Goal: Transaction & Acquisition: Download file/media

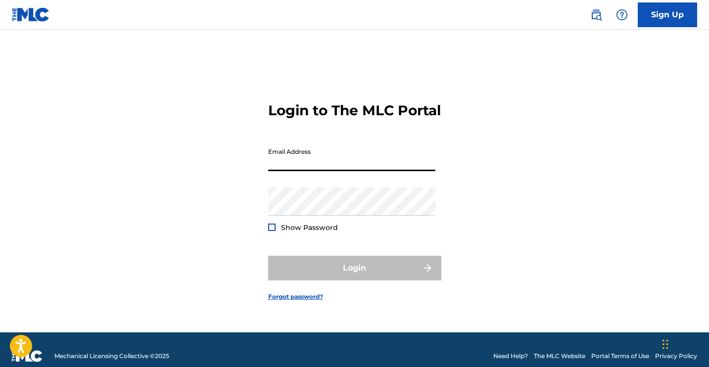
type input "[EMAIL_ADDRESS][DOMAIN_NAME]"
click at [354, 276] on button "Login" at bounding box center [354, 268] width 173 height 25
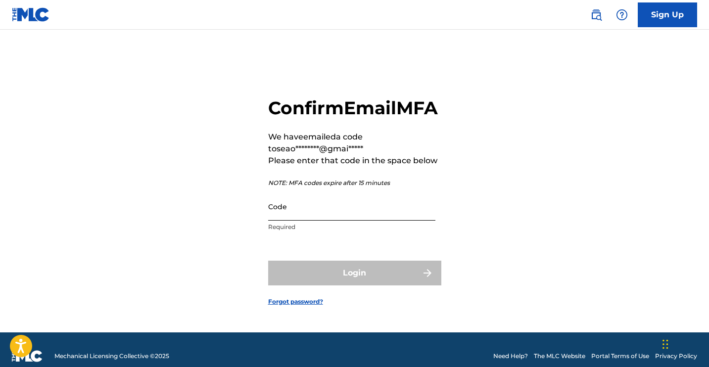
click at [381, 218] on input "Code" at bounding box center [351, 206] width 167 height 28
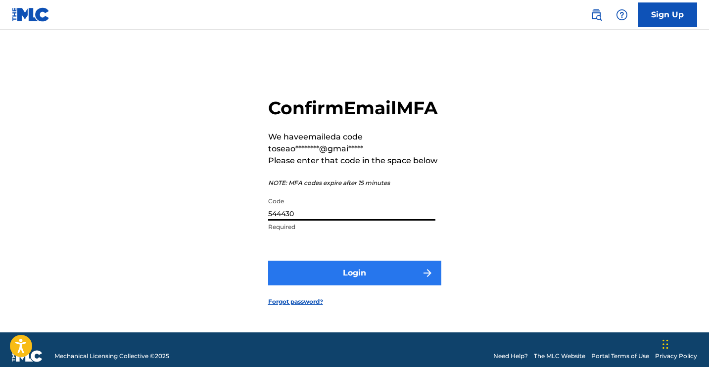
type input "544430"
click at [308, 285] on button "Login" at bounding box center [354, 273] width 173 height 25
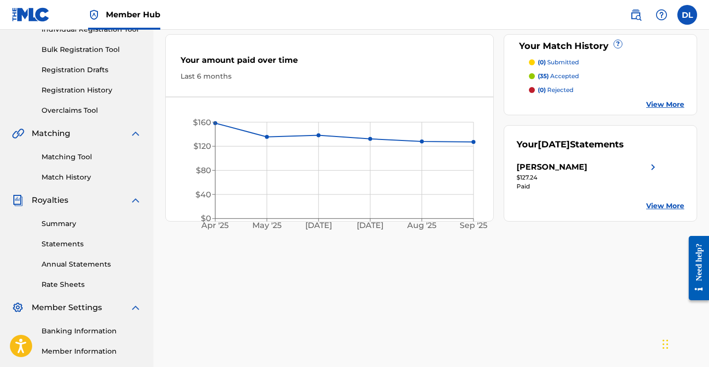
scroll to position [218, 0]
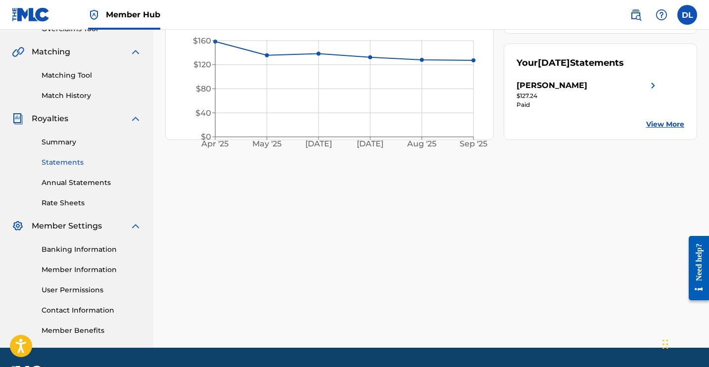
click at [71, 162] on link "Statements" at bounding box center [92, 162] width 100 height 10
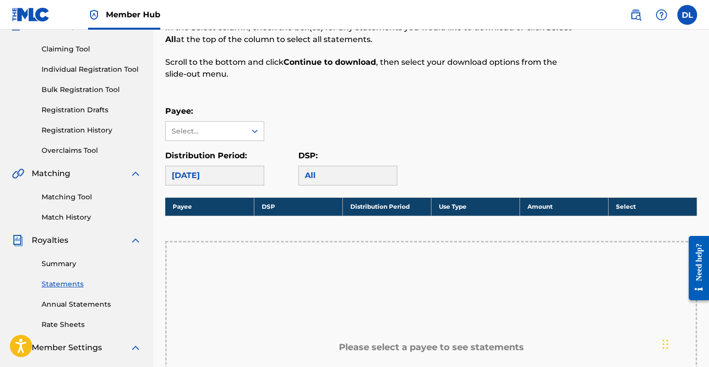
scroll to position [110, 0]
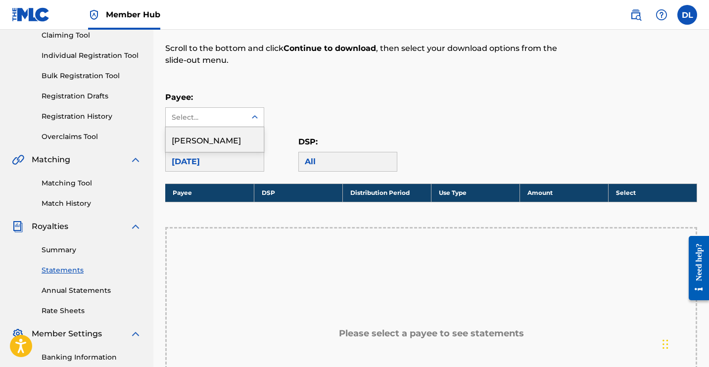
click at [243, 127] on div "Select..." at bounding box center [214, 117] width 99 height 20
click at [237, 138] on div "[PERSON_NAME]" at bounding box center [215, 139] width 98 height 25
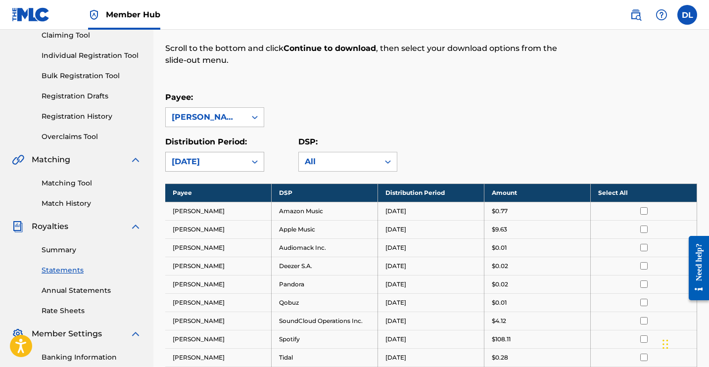
click at [259, 160] on icon at bounding box center [255, 162] width 10 height 10
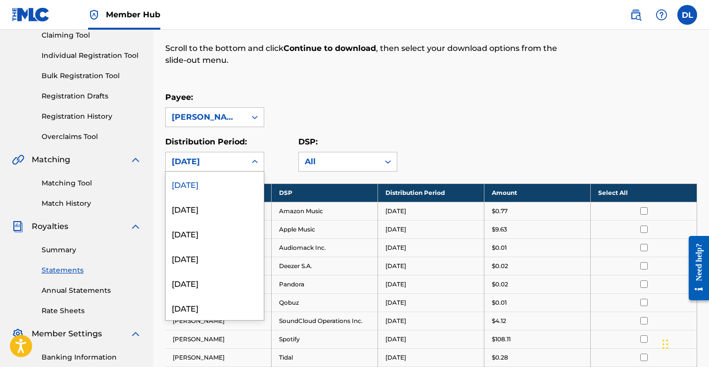
click at [284, 140] on div "Distribution Period: [DATE], 1 of 54. 54 results available. Use Up and Down to …" at bounding box center [231, 154] width 133 height 36
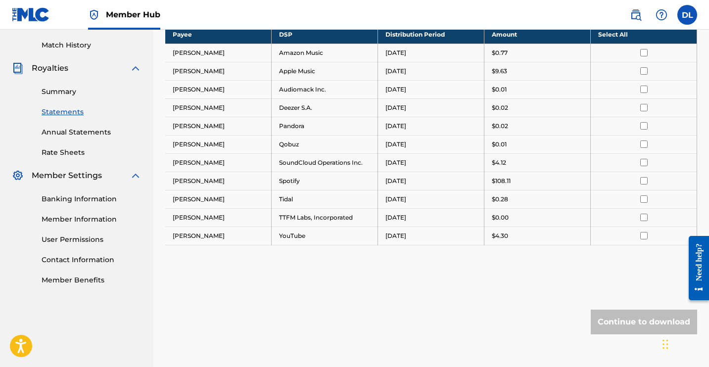
scroll to position [255, 0]
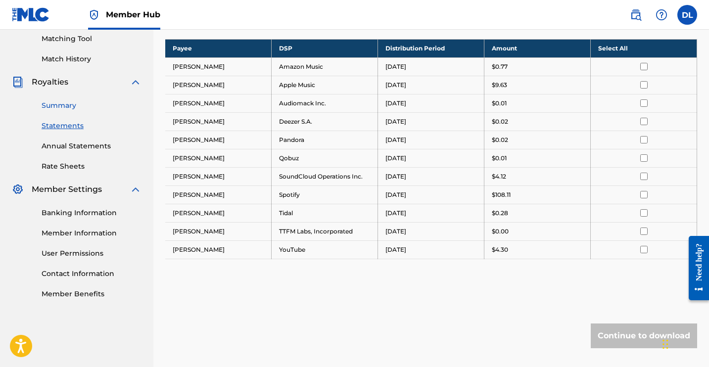
click at [65, 104] on link "Summary" at bounding box center [92, 105] width 100 height 10
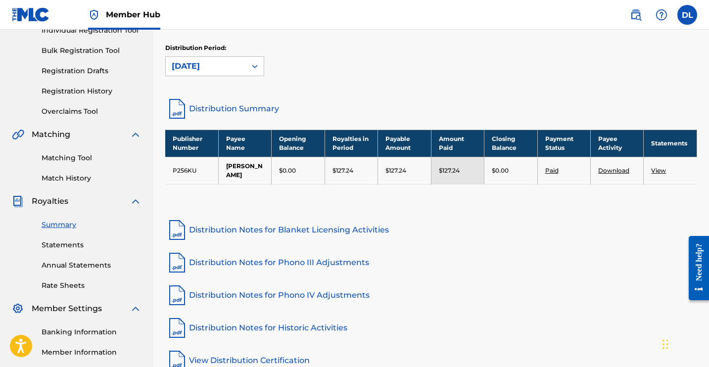
scroll to position [135, 0]
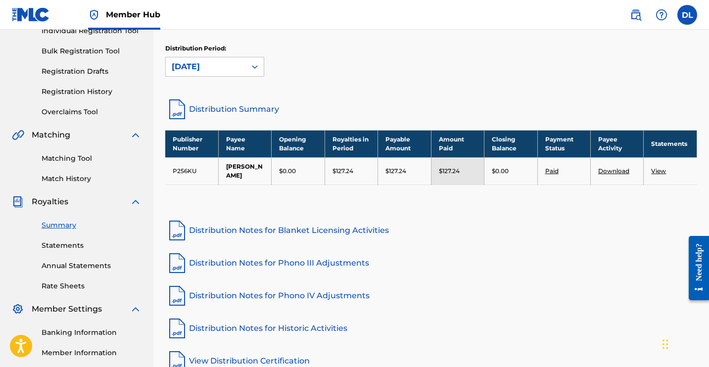
click at [236, 81] on div "Distribution Period: [DATE]" at bounding box center [431, 65] width 532 height 42
click at [231, 67] on div "[DATE]" at bounding box center [206, 67] width 68 height 12
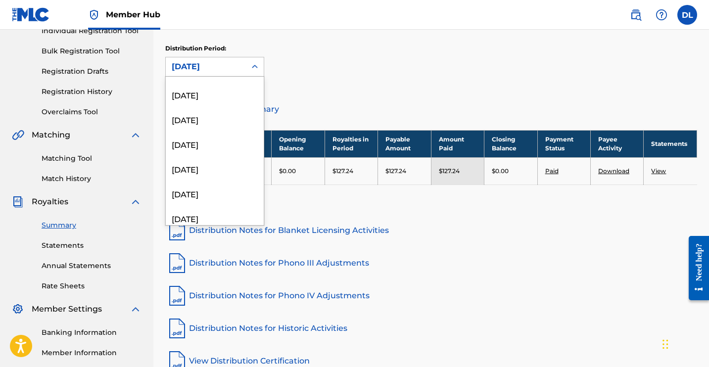
scroll to position [285, 0]
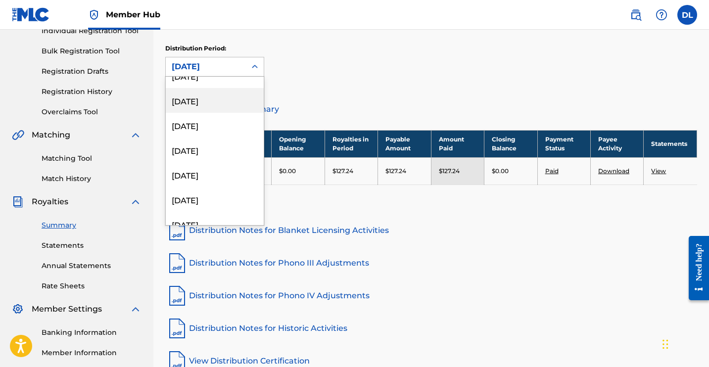
click at [217, 104] on div "[DATE]" at bounding box center [215, 100] width 98 height 25
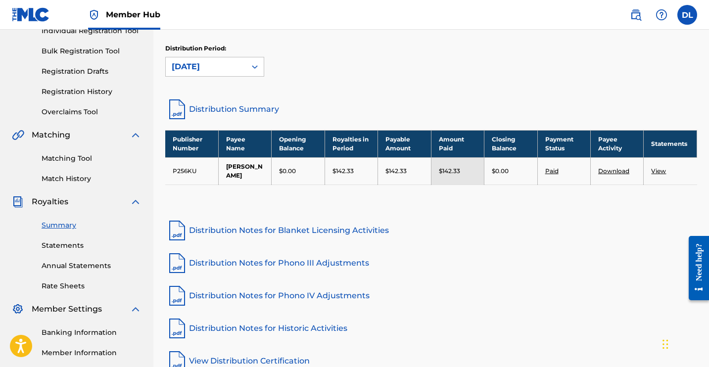
click at [659, 173] on link "View" at bounding box center [658, 170] width 15 height 7
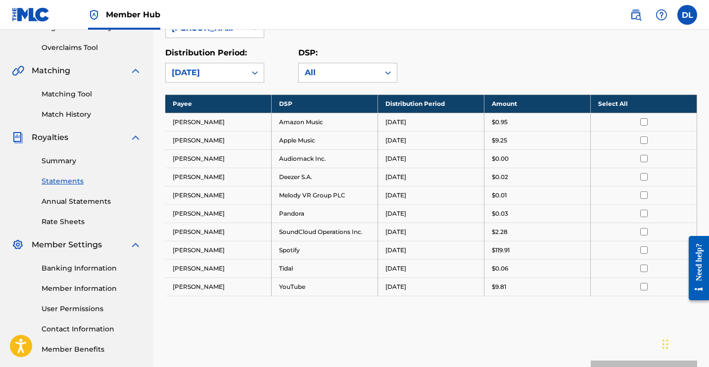
scroll to position [191, 0]
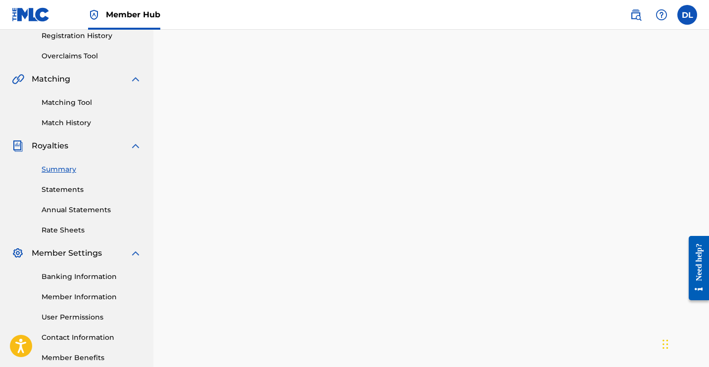
scroll to position [135, 0]
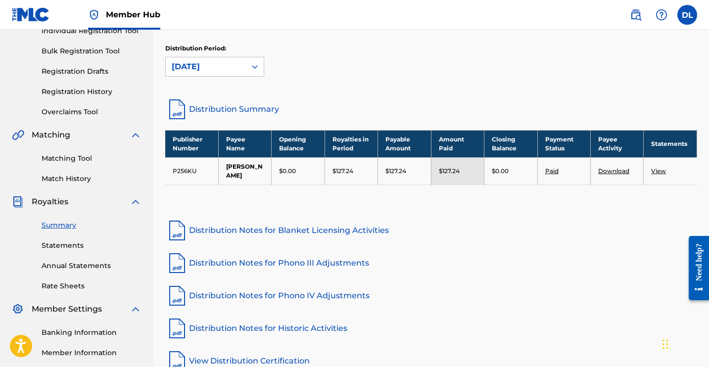
click at [615, 167] on link "Download" at bounding box center [613, 170] width 31 height 7
click at [205, 71] on div "[DATE]" at bounding box center [206, 67] width 68 height 12
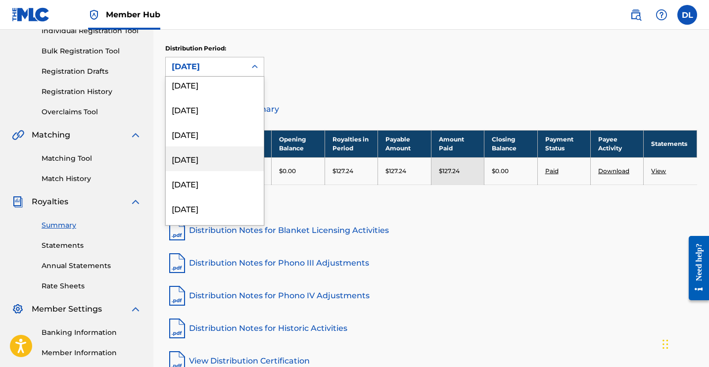
scroll to position [234, 0]
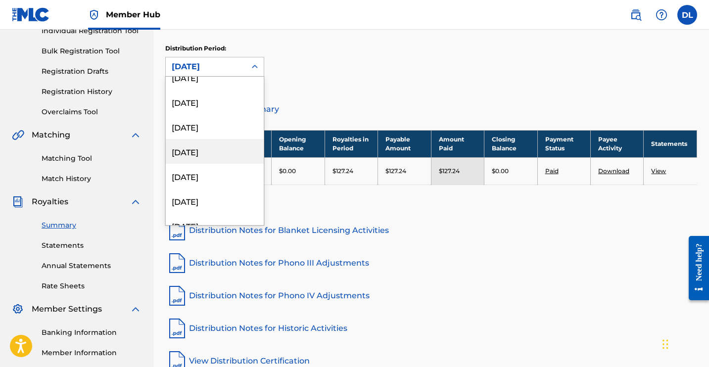
click at [219, 151] on div "[DATE]" at bounding box center [215, 151] width 98 height 25
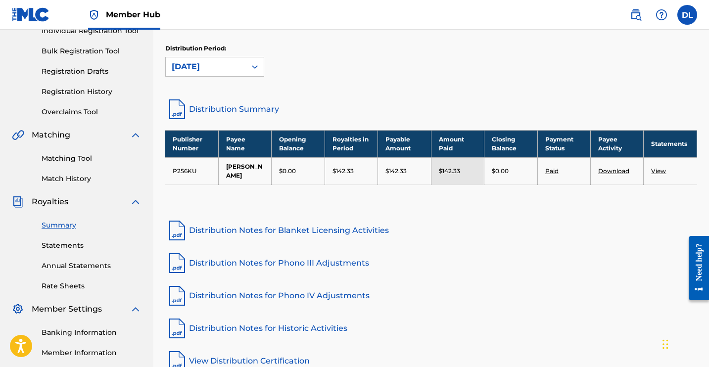
click at [608, 174] on link "Download" at bounding box center [613, 170] width 31 height 7
click at [229, 67] on div "[DATE]" at bounding box center [206, 67] width 68 height 12
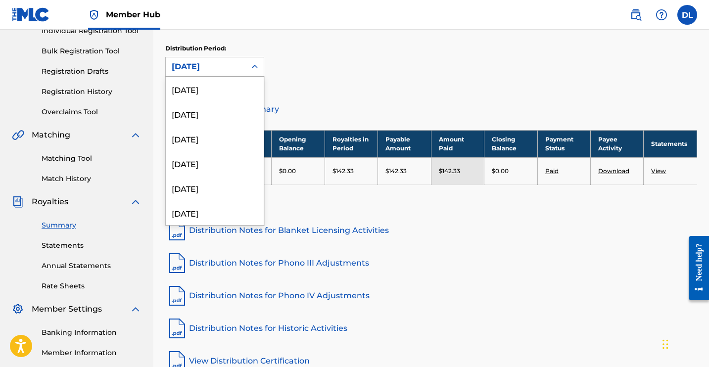
scroll to position [181, 0]
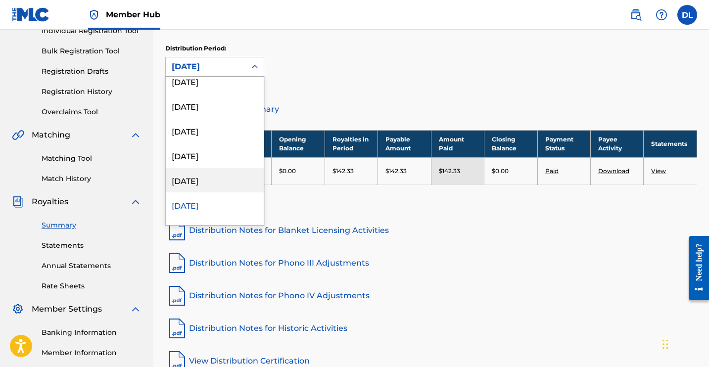
click at [217, 182] on div "[DATE]" at bounding box center [215, 180] width 98 height 25
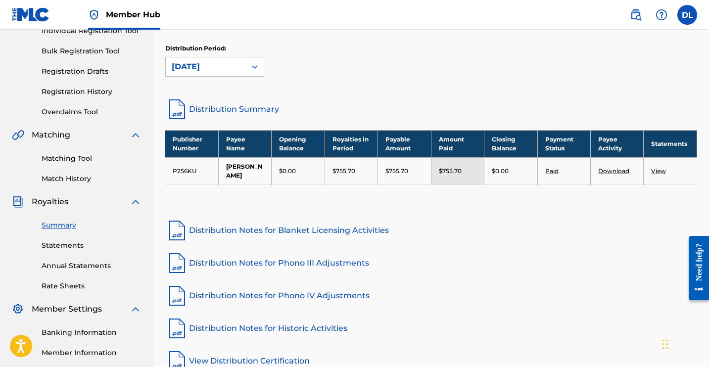
click at [617, 172] on link "Download" at bounding box center [613, 170] width 31 height 7
click at [244, 63] on div "[DATE]" at bounding box center [206, 66] width 80 height 19
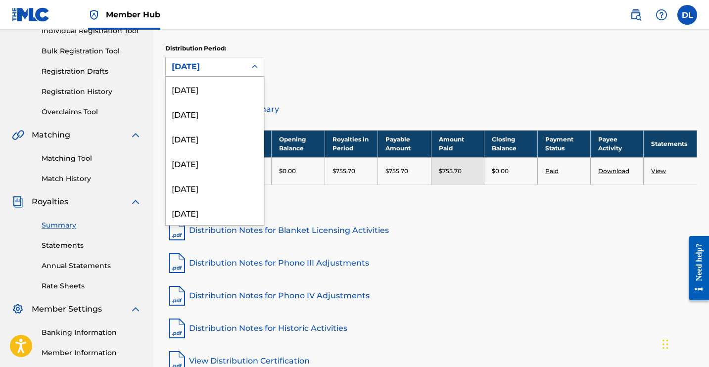
scroll to position [156, 0]
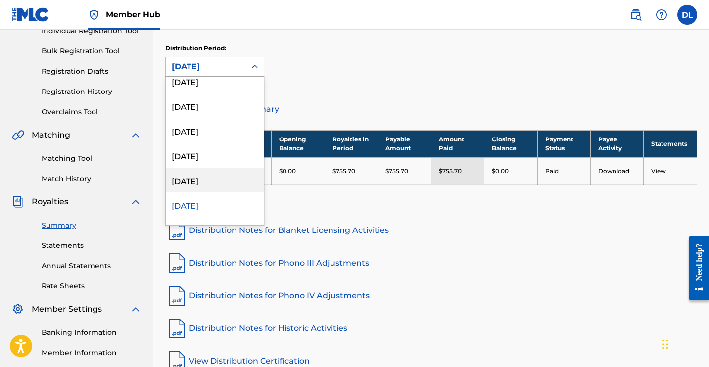
click at [229, 181] on div "[DATE]" at bounding box center [215, 180] width 98 height 25
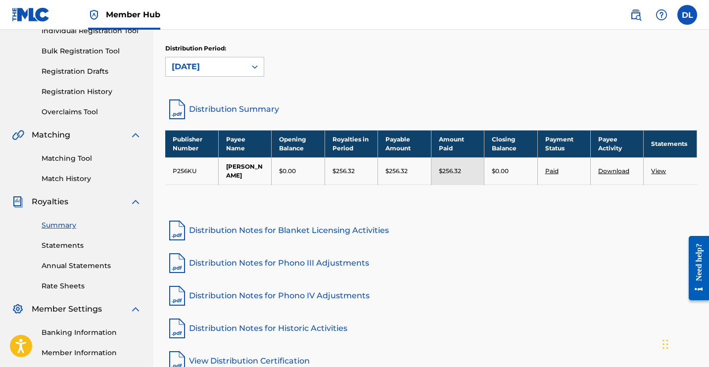
click at [621, 173] on link "Download" at bounding box center [613, 170] width 31 height 7
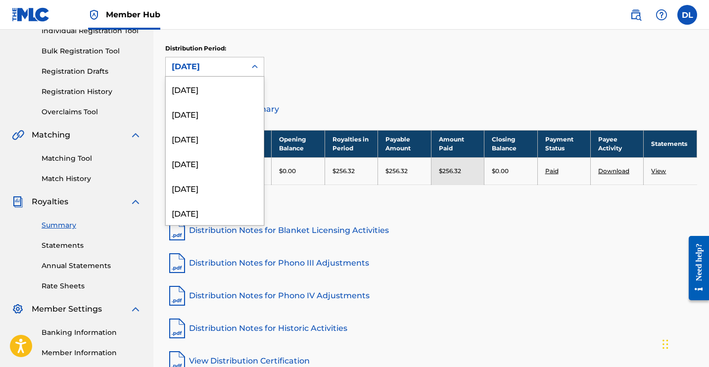
click at [230, 70] on div "[DATE]" at bounding box center [206, 67] width 68 height 12
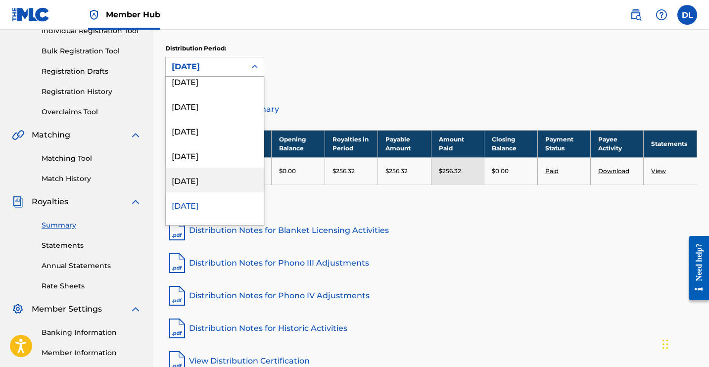
click at [227, 186] on div "[DATE]" at bounding box center [215, 180] width 98 height 25
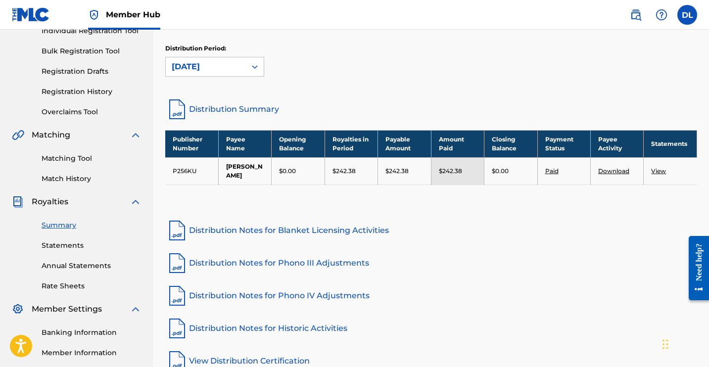
click at [613, 170] on link "Download" at bounding box center [613, 170] width 31 height 7
click at [233, 68] on div "[DATE]" at bounding box center [206, 67] width 68 height 12
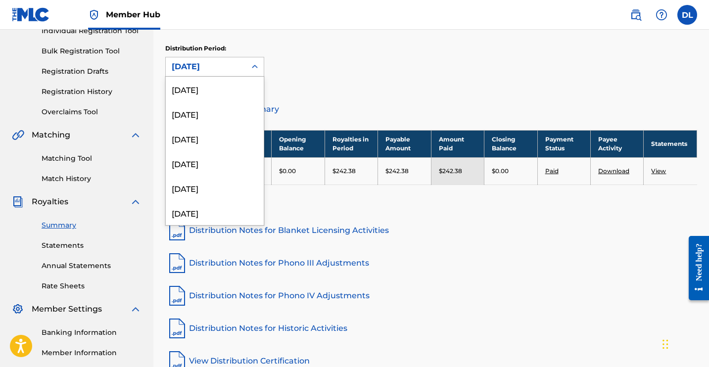
scroll to position [107, 0]
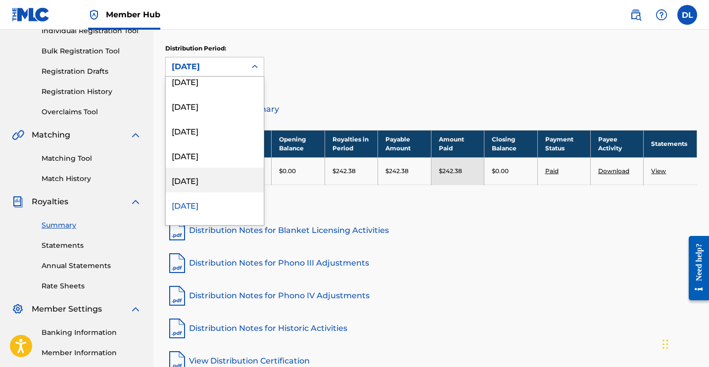
click at [223, 180] on div "[DATE]" at bounding box center [215, 180] width 98 height 25
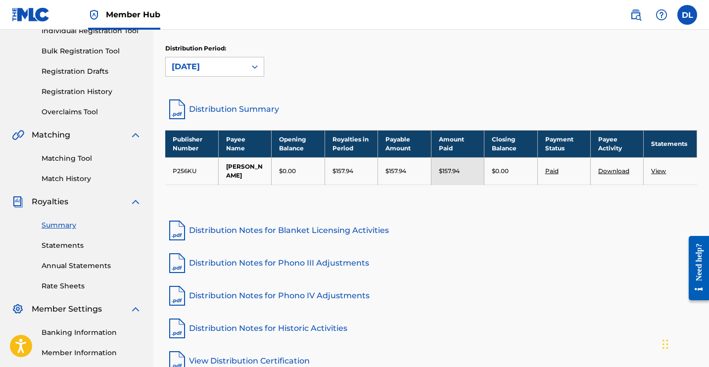
click at [614, 172] on link "Download" at bounding box center [613, 170] width 31 height 7
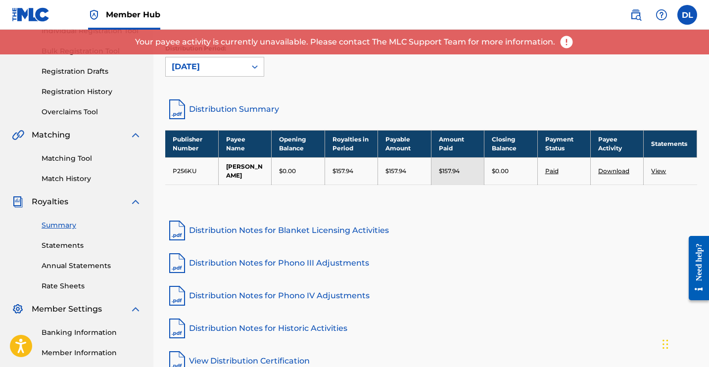
click at [607, 172] on link "Download" at bounding box center [613, 170] width 31 height 7
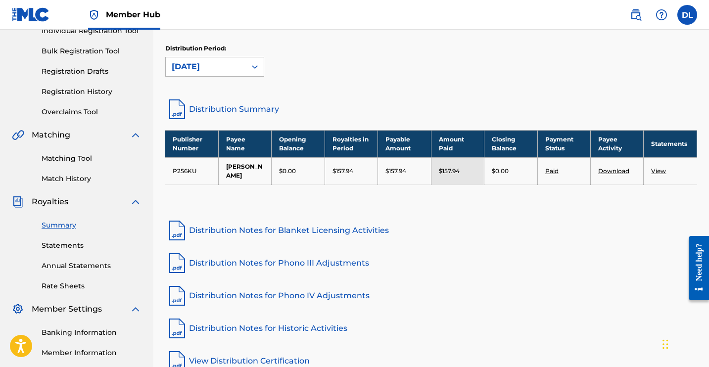
click at [257, 66] on icon at bounding box center [255, 67] width 10 height 10
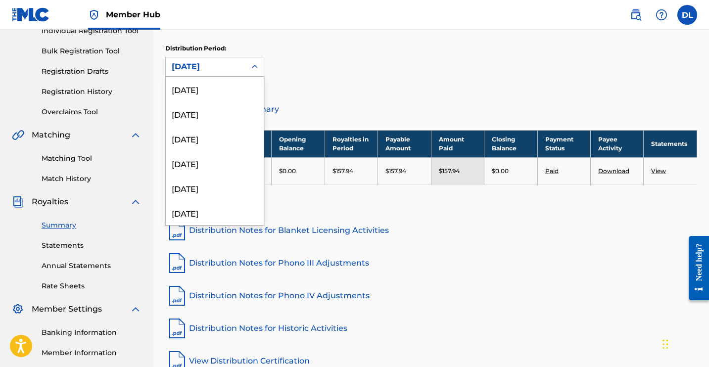
scroll to position [82, 0]
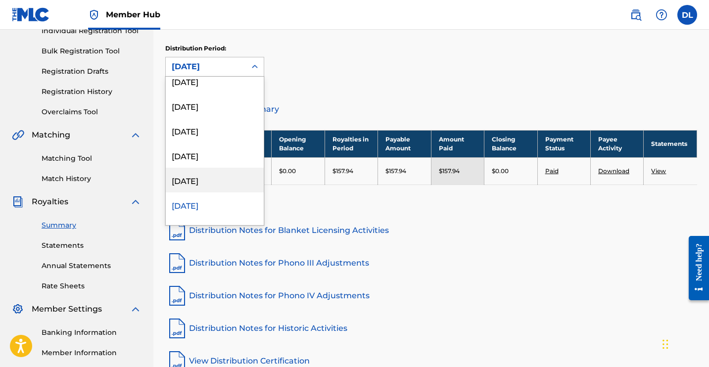
click at [212, 179] on div "[DATE]" at bounding box center [215, 180] width 98 height 25
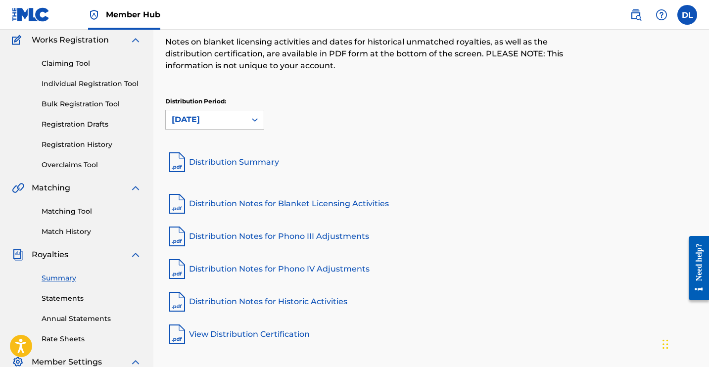
scroll to position [16, 0]
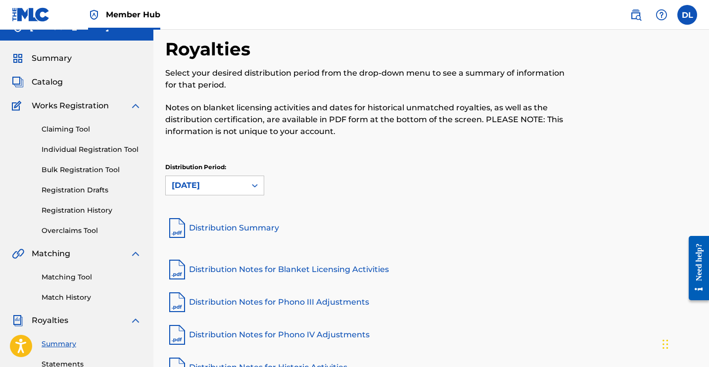
click at [243, 189] on div "[DATE]" at bounding box center [206, 185] width 80 height 19
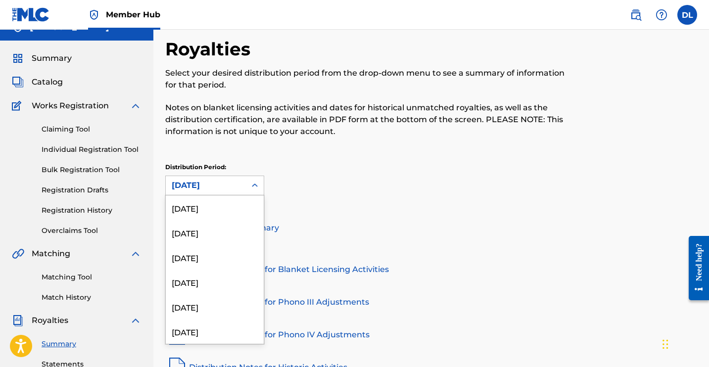
scroll to position [57, 0]
click at [226, 320] on div "[DATE]" at bounding box center [215, 323] width 98 height 25
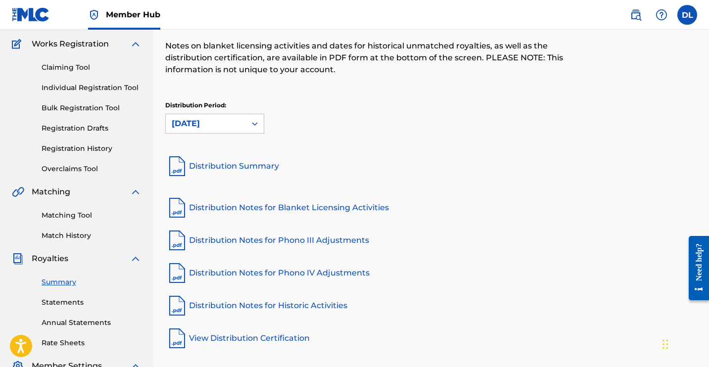
scroll to position [98, 0]
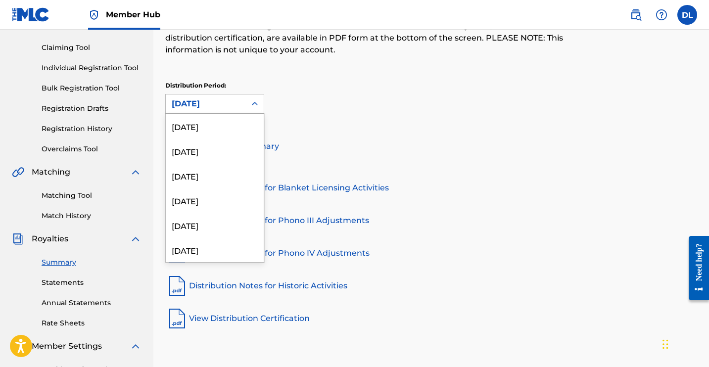
click at [241, 107] on div "[DATE]" at bounding box center [206, 103] width 80 height 19
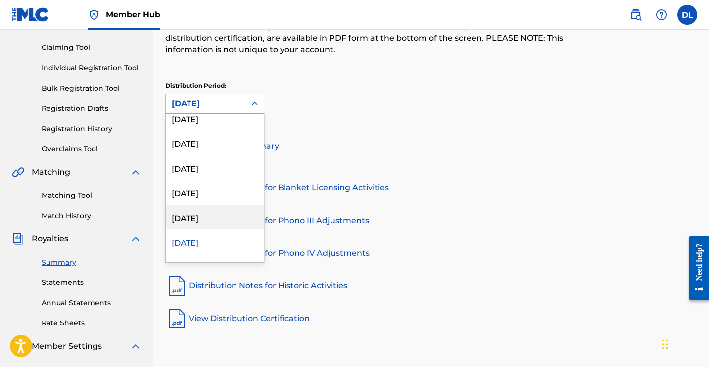
click at [224, 216] on div "[DATE]" at bounding box center [215, 217] width 98 height 25
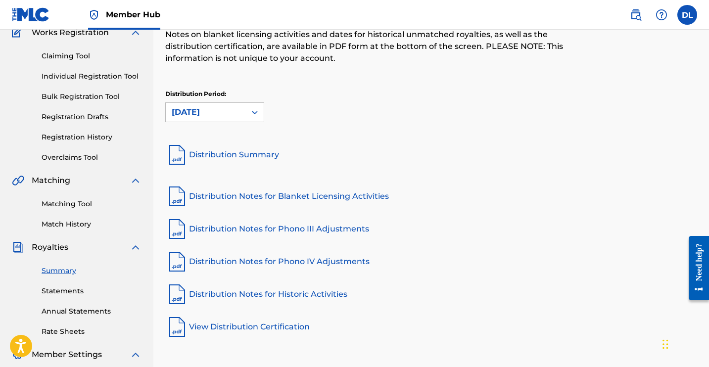
scroll to position [74, 0]
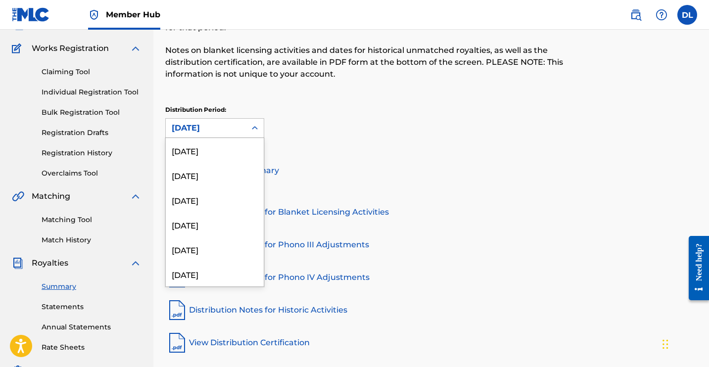
click at [216, 124] on div "[DATE]" at bounding box center [206, 128] width 68 height 12
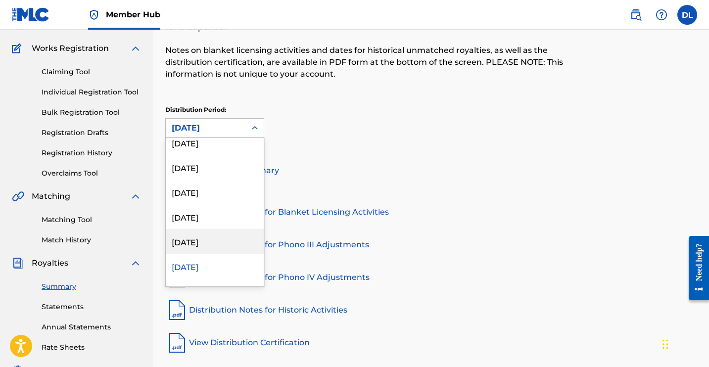
scroll to position [79, 0]
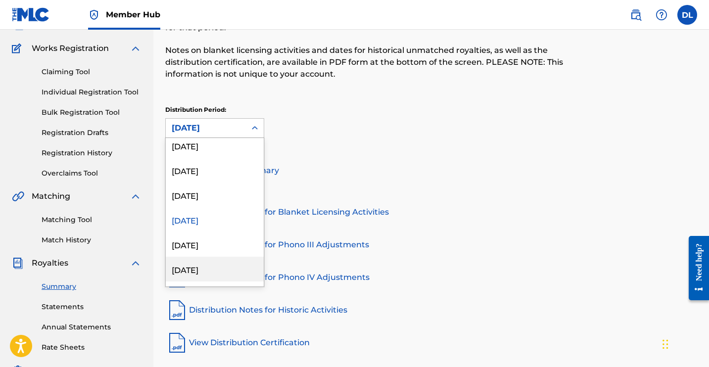
click at [212, 268] on div "[DATE]" at bounding box center [215, 269] width 98 height 25
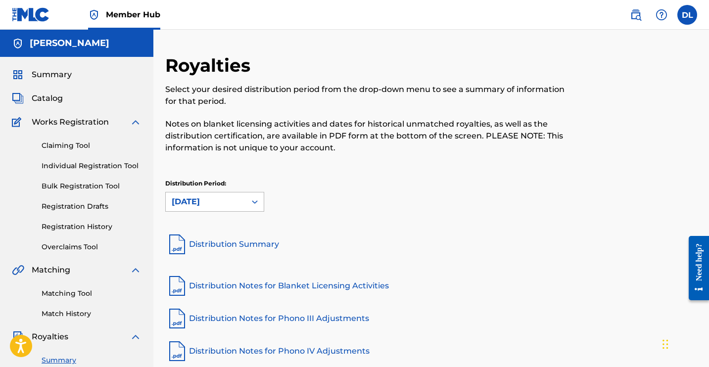
click at [242, 194] on div "[DATE]" at bounding box center [206, 201] width 80 height 19
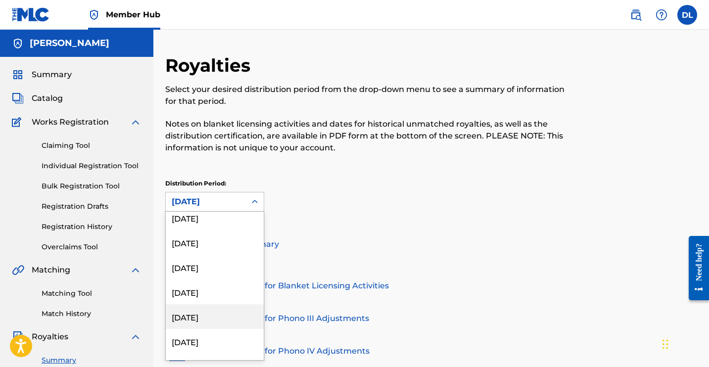
scroll to position [201, 0]
click at [222, 321] on div "[DATE]" at bounding box center [215, 320] width 98 height 25
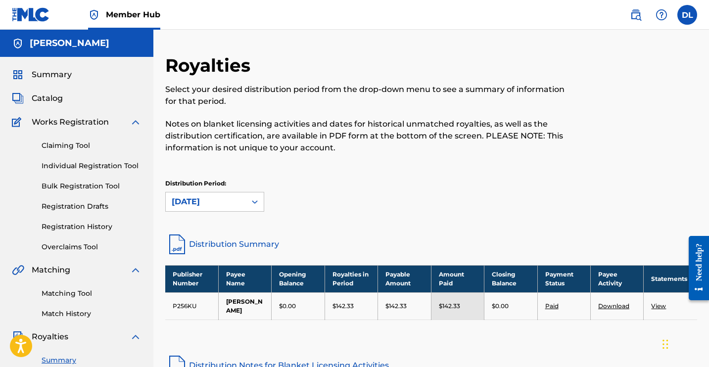
click at [216, 212] on div "Distribution Period: option September 2024, selected. September 2024" at bounding box center [431, 200] width 532 height 42
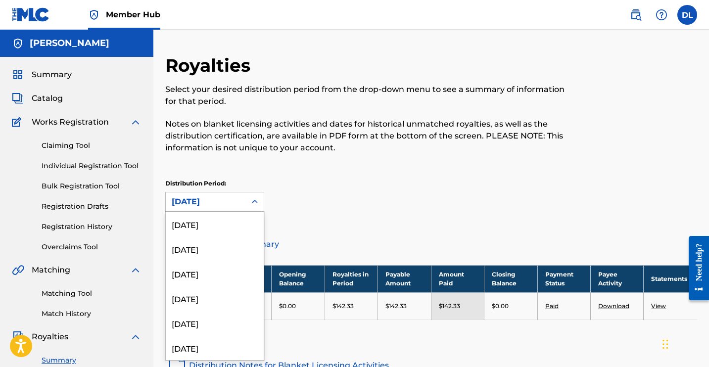
click at [215, 202] on div "[DATE]" at bounding box center [206, 202] width 68 height 12
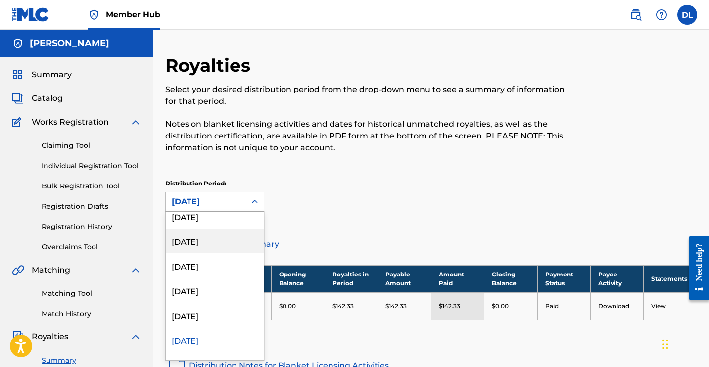
scroll to position [178, 0]
click at [215, 250] on div "[DATE]" at bounding box center [215, 244] width 98 height 25
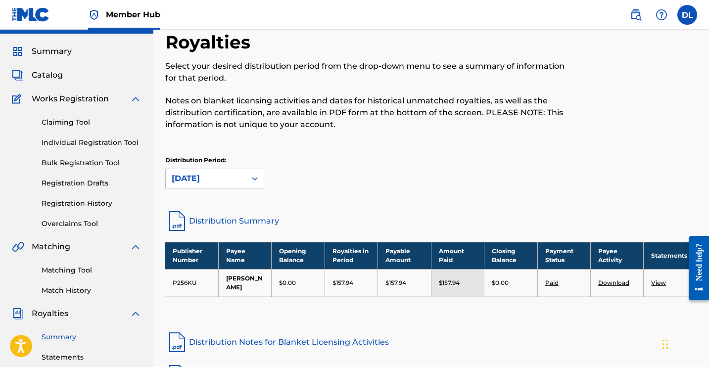
scroll to position [74, 0]
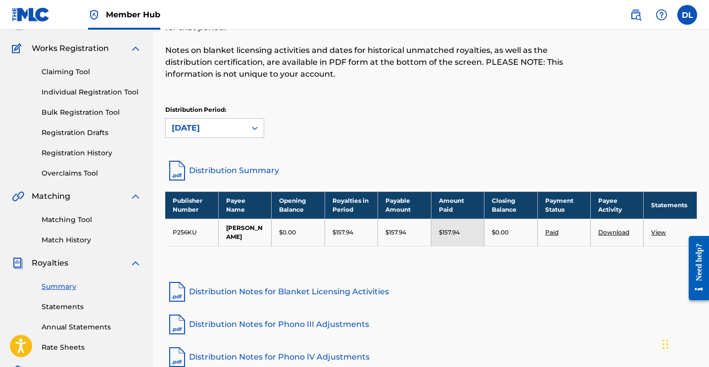
click at [256, 129] on icon at bounding box center [255, 128] width 6 height 3
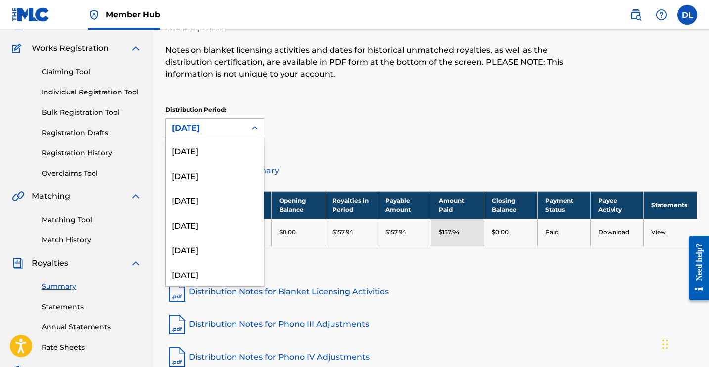
scroll to position [82, 0]
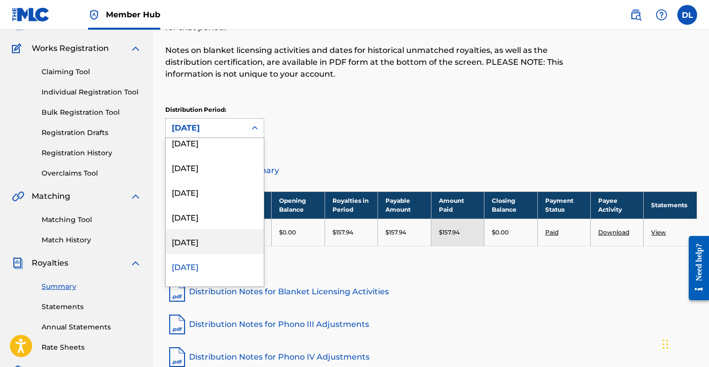
click at [218, 240] on div "[DATE]" at bounding box center [215, 241] width 98 height 25
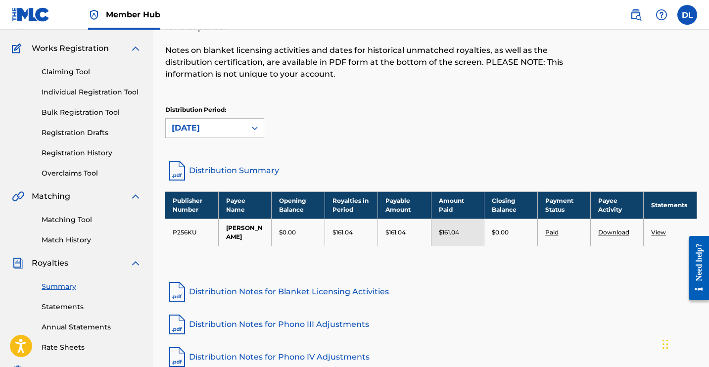
click at [612, 232] on link "Download" at bounding box center [613, 232] width 31 height 7
click at [248, 127] on div at bounding box center [255, 128] width 18 height 18
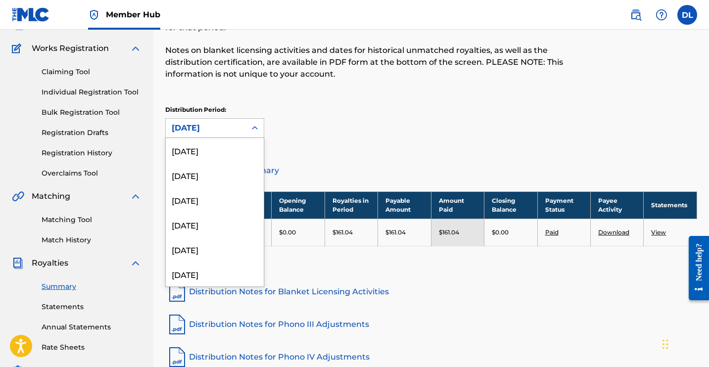
scroll to position [57, 0]
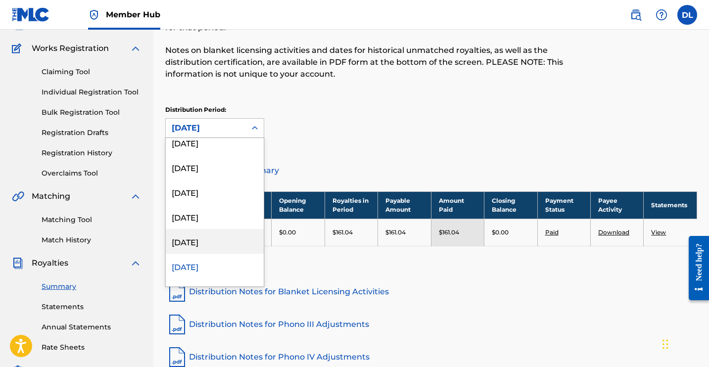
click at [197, 238] on div "[DATE]" at bounding box center [215, 241] width 98 height 25
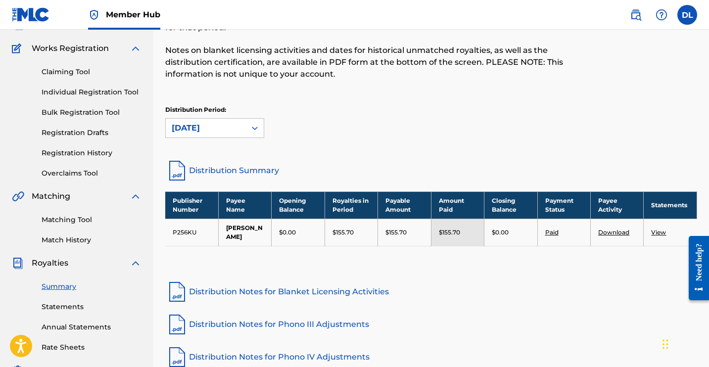
click at [614, 235] on link "Download" at bounding box center [613, 232] width 31 height 7
click at [243, 132] on div "[DATE]" at bounding box center [206, 128] width 80 height 19
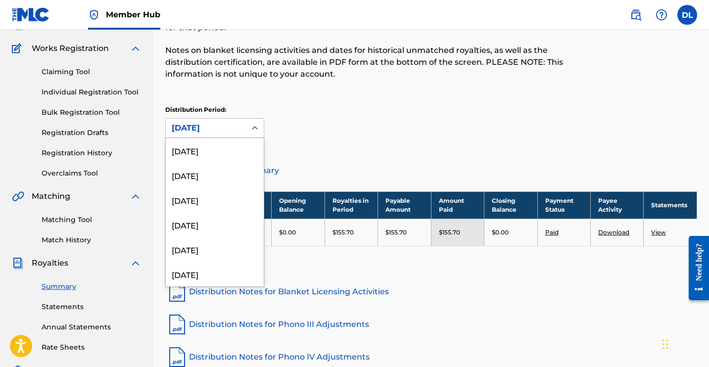
scroll to position [33, 0]
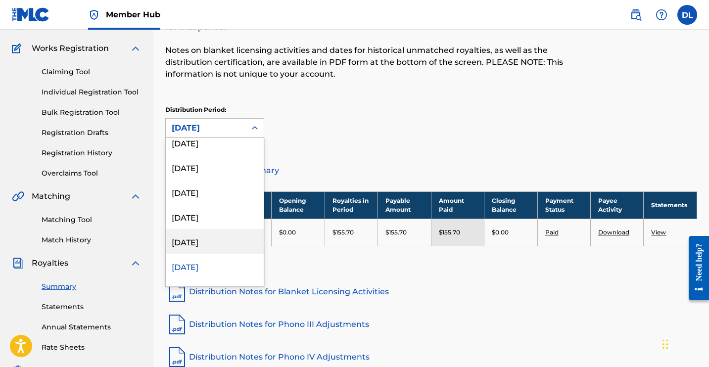
click at [215, 239] on div "[DATE]" at bounding box center [215, 241] width 98 height 25
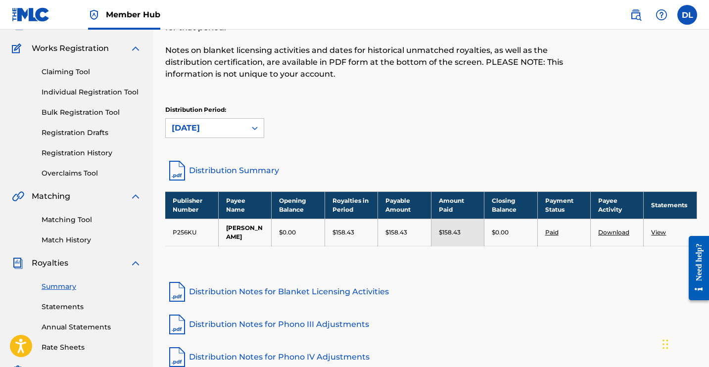
click at [610, 230] on link "Download" at bounding box center [613, 232] width 31 height 7
click at [242, 125] on div "[DATE]" at bounding box center [206, 128] width 80 height 19
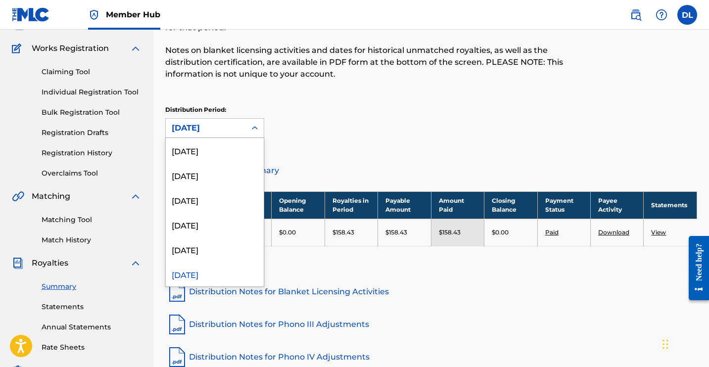
scroll to position [8, 0]
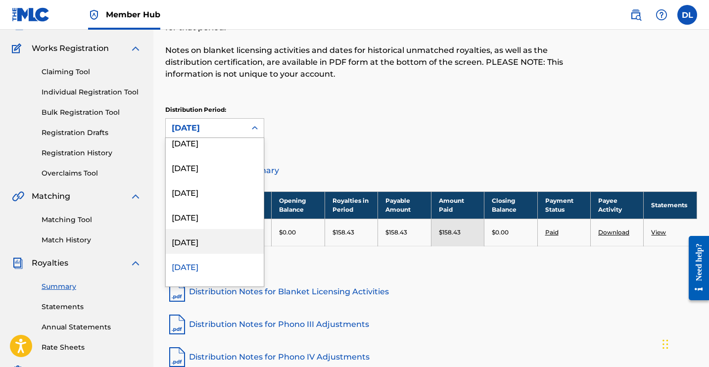
click at [199, 240] on div "[DATE]" at bounding box center [215, 241] width 98 height 25
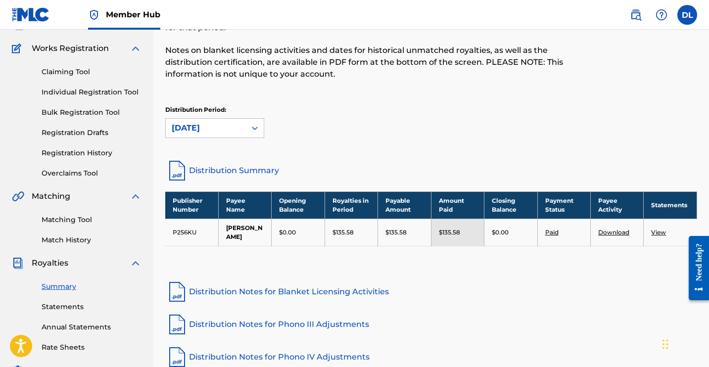
click at [609, 233] on link "Download" at bounding box center [613, 232] width 31 height 7
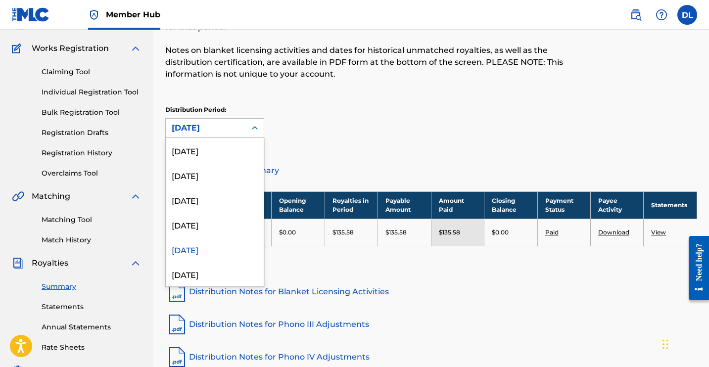
click at [220, 127] on div "[DATE]" at bounding box center [206, 128] width 68 height 12
click at [203, 220] on div "[DATE]" at bounding box center [215, 224] width 98 height 25
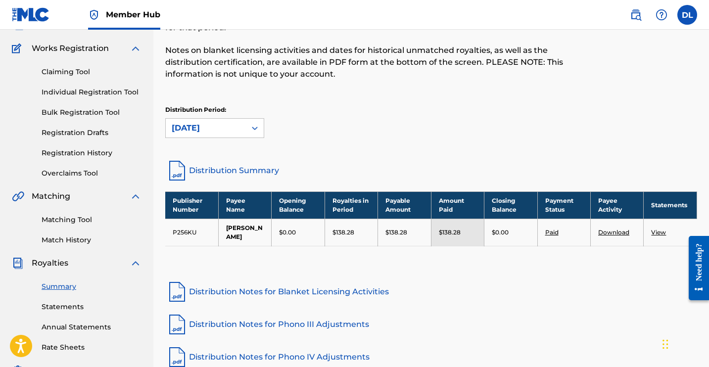
click at [606, 229] on link "Download" at bounding box center [613, 232] width 31 height 7
